Goal: Transaction & Acquisition: Purchase product/service

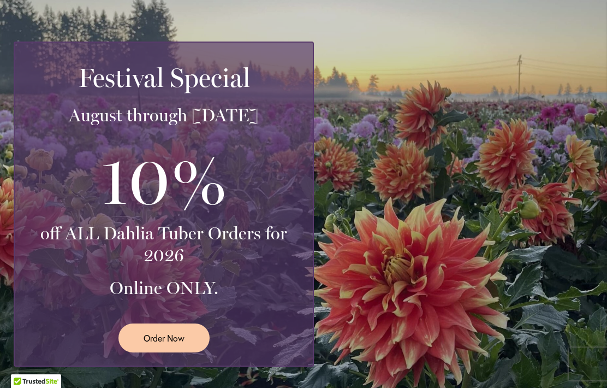
scroll to position [235, 0]
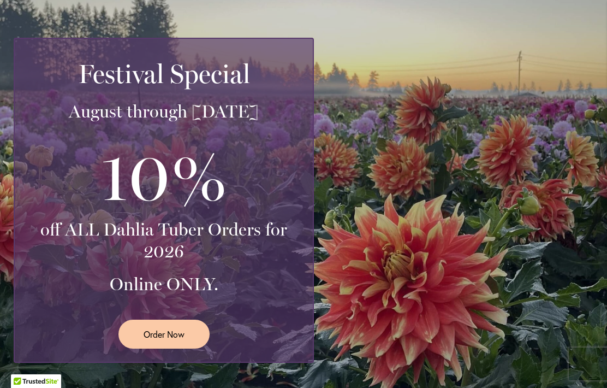
click at [194, 334] on link "Order Now" at bounding box center [163, 333] width 91 height 29
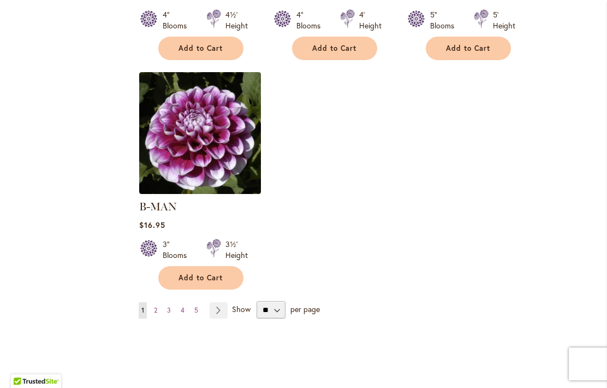
scroll to position [1383, 0]
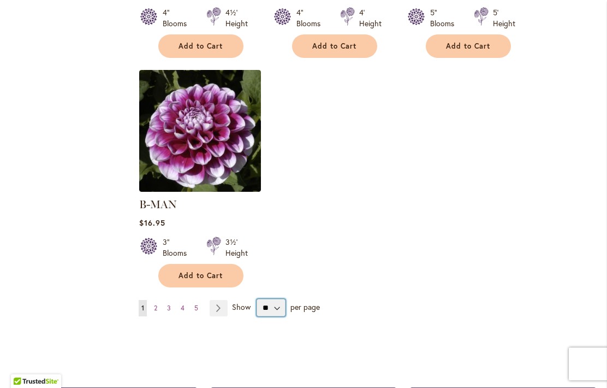
click at [283, 299] on select "** ** ** **" at bounding box center [271, 307] width 29 height 17
select select "**"
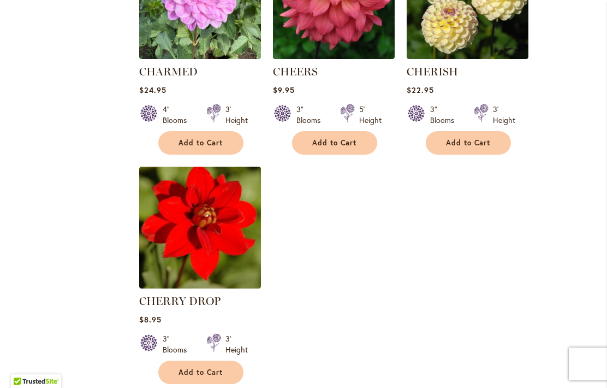
scroll to position [5001, 0]
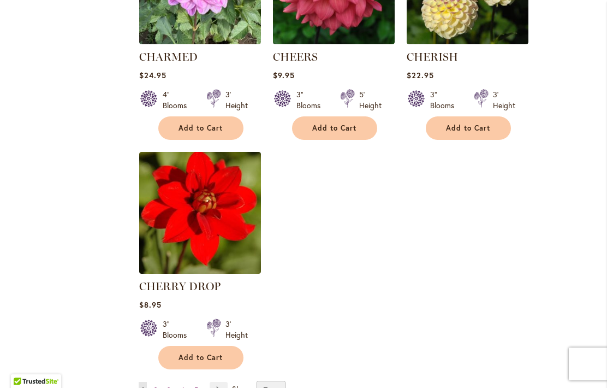
click at [158, 382] on link "Page 2" at bounding box center [155, 390] width 9 height 16
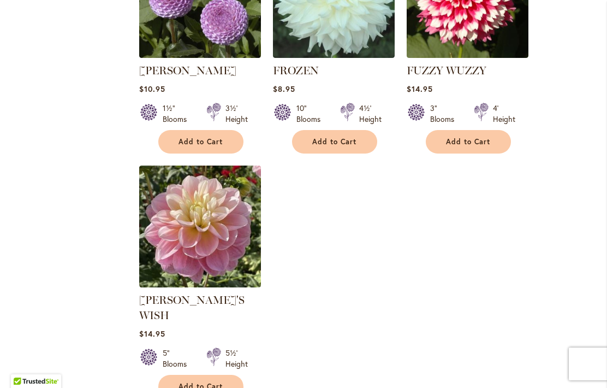
scroll to position [5102, 0]
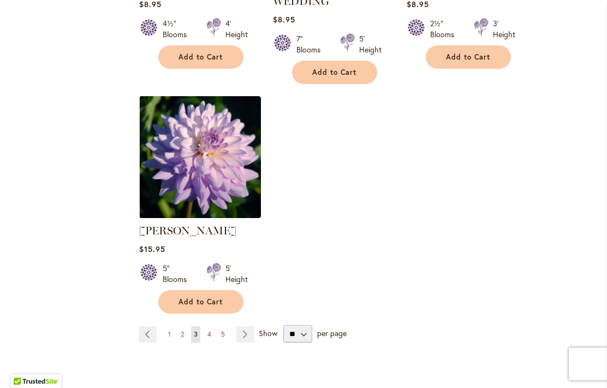
scroll to position [5186, 0]
click at [210, 330] on span "4" at bounding box center [209, 334] width 4 height 8
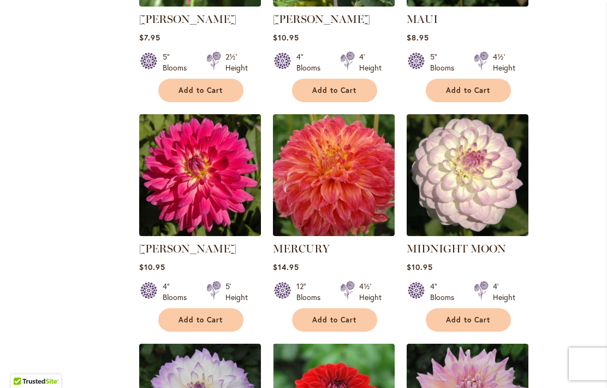
scroll to position [3938, 0]
